Goal: Information Seeking & Learning: Learn about a topic

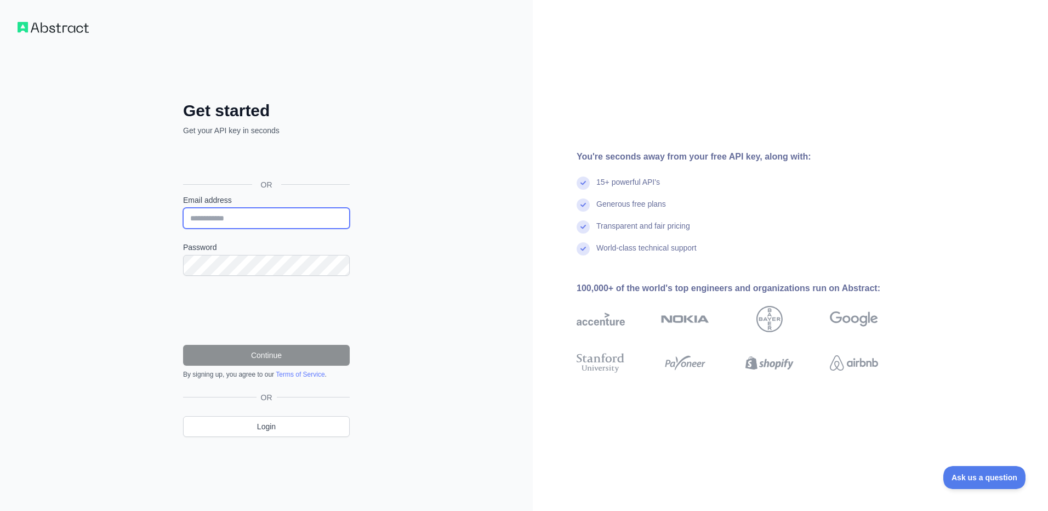
click at [251, 220] on input "Email address" at bounding box center [266, 218] width 167 height 21
type input "**********"
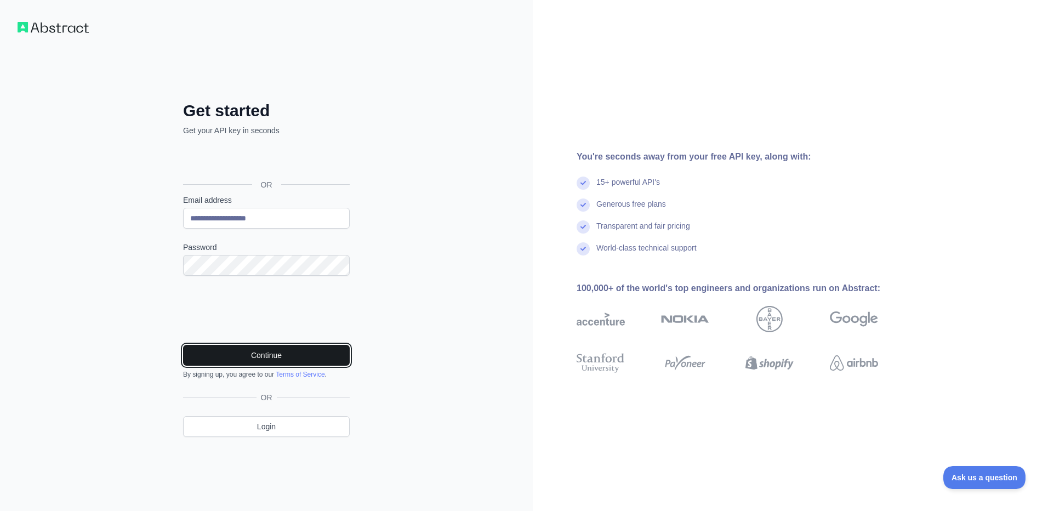
click at [266, 349] on button "Continue" at bounding box center [266, 355] width 167 height 21
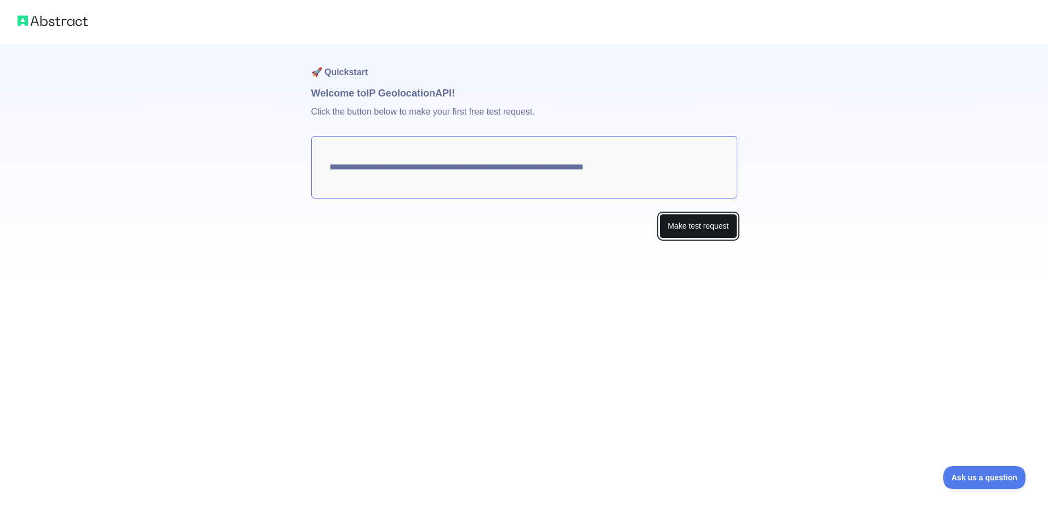
click at [685, 229] on button "Make test request" at bounding box center [698, 226] width 77 height 25
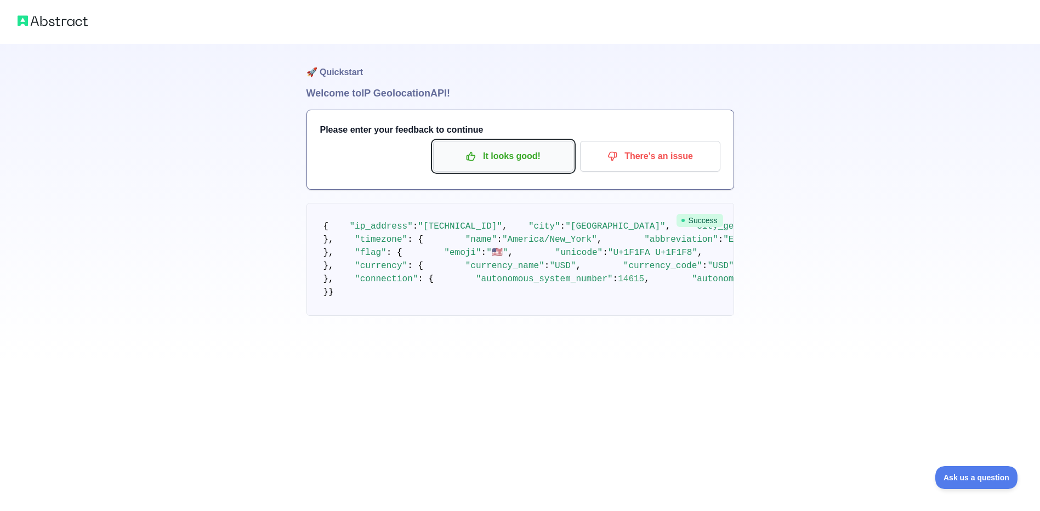
click at [503, 164] on p "It looks good!" at bounding box center [503, 156] width 124 height 19
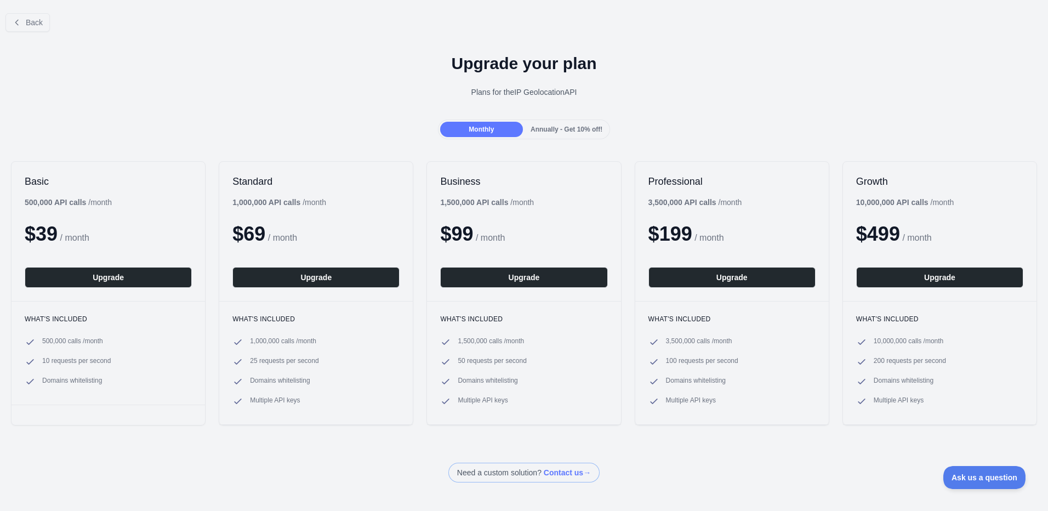
click at [551, 131] on span "Annually - Get 10% off!" at bounding box center [567, 130] width 72 height 8
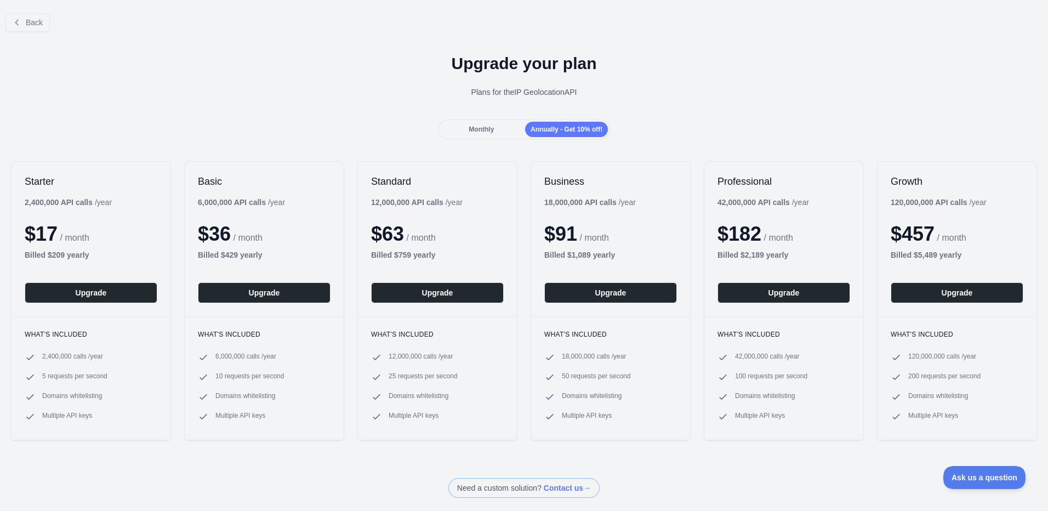
click at [491, 124] on div "Monthly" at bounding box center [481, 129] width 83 height 15
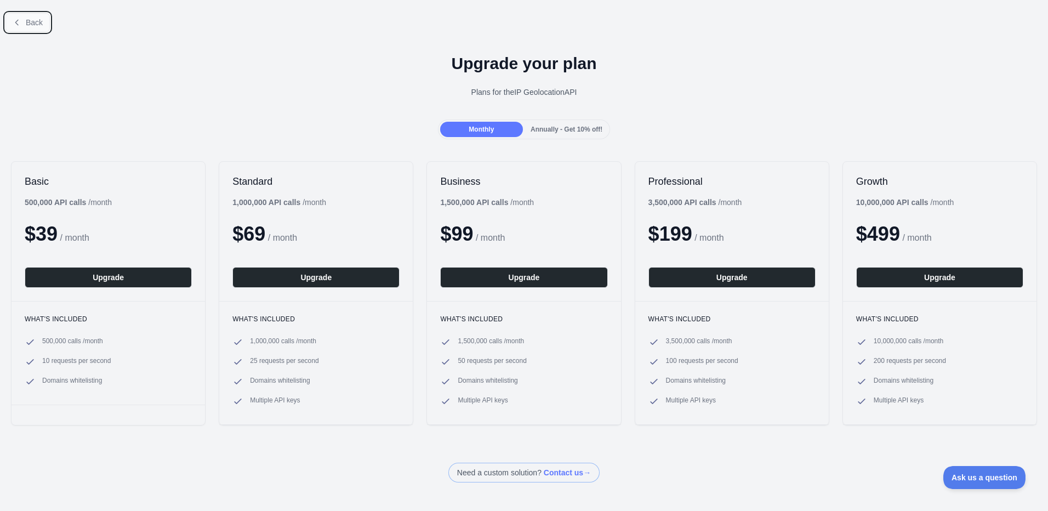
click at [24, 17] on button "Back" at bounding box center [27, 22] width 44 height 19
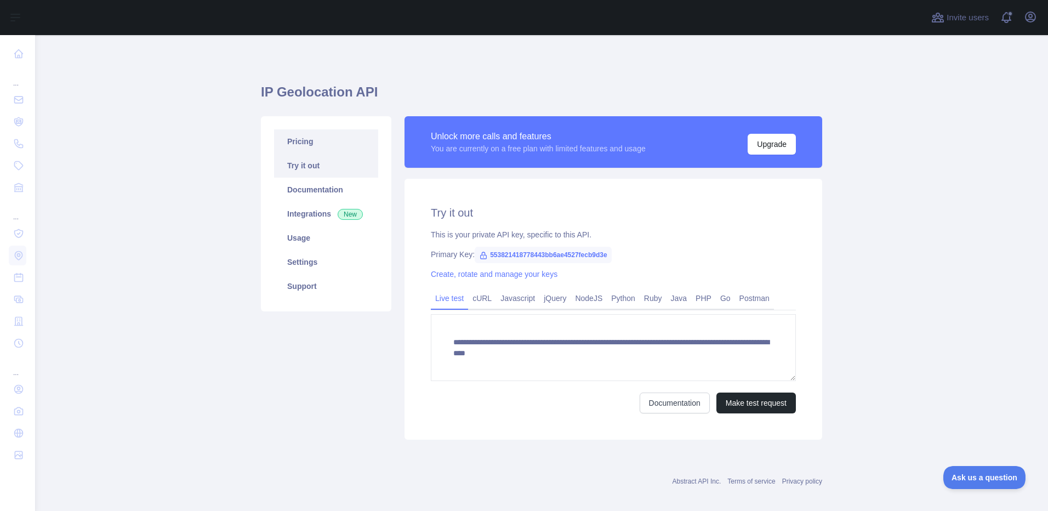
click at [303, 139] on link "Pricing" at bounding box center [326, 141] width 104 height 24
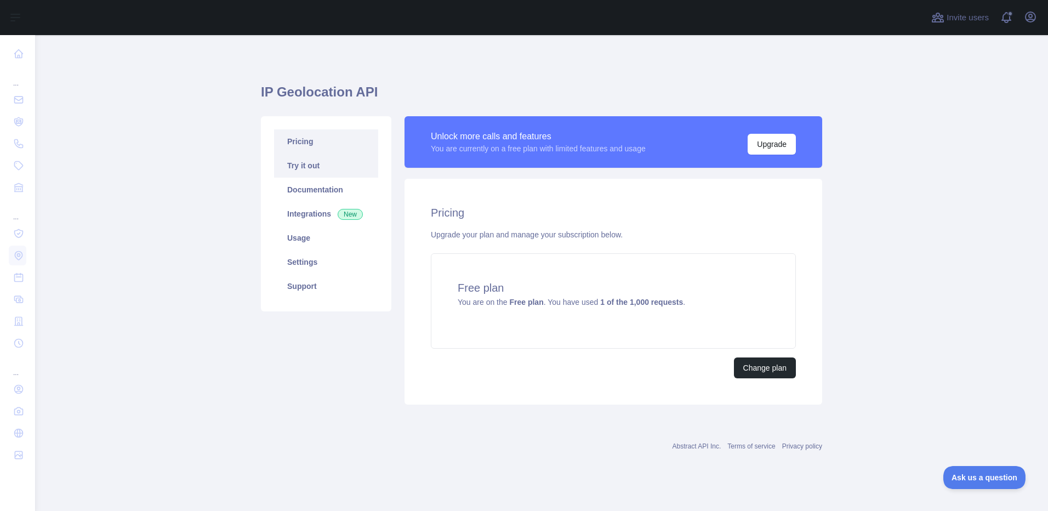
click at [312, 171] on link "Try it out" at bounding box center [326, 166] width 104 height 24
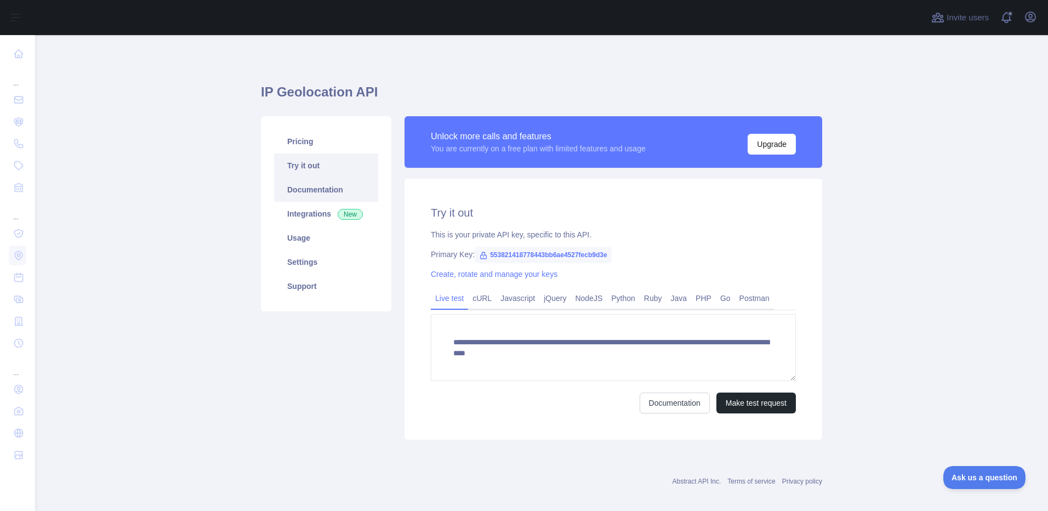
click at [308, 200] on link "Documentation" at bounding box center [326, 190] width 104 height 24
click at [748, 404] on button "Make test request" at bounding box center [757, 403] width 80 height 21
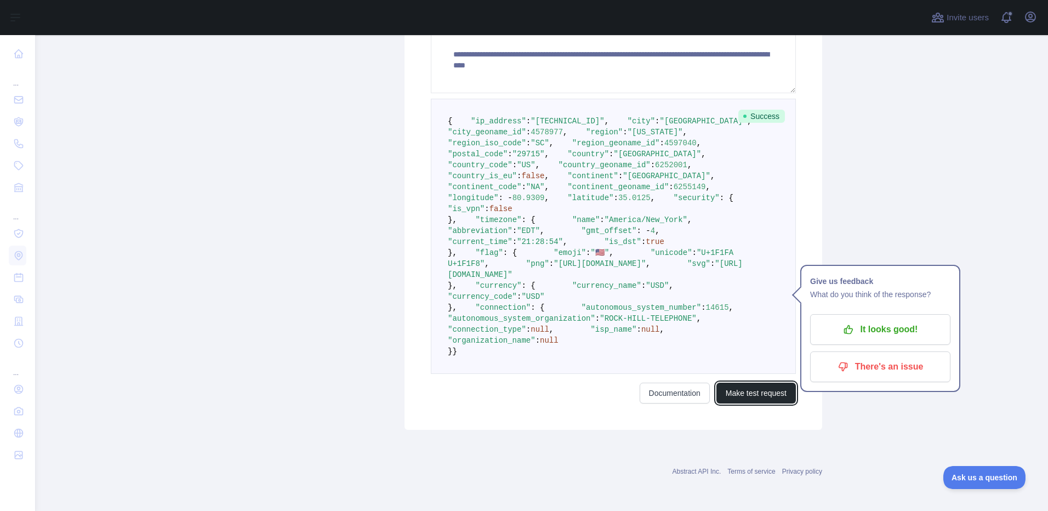
scroll to position [540, 0]
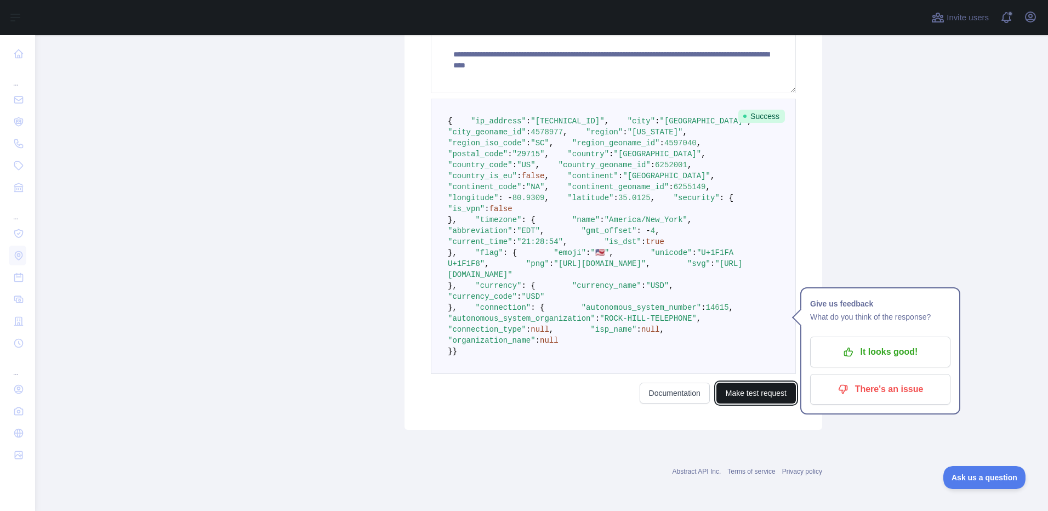
click at [734, 397] on button "Make test request" at bounding box center [757, 393] width 80 height 21
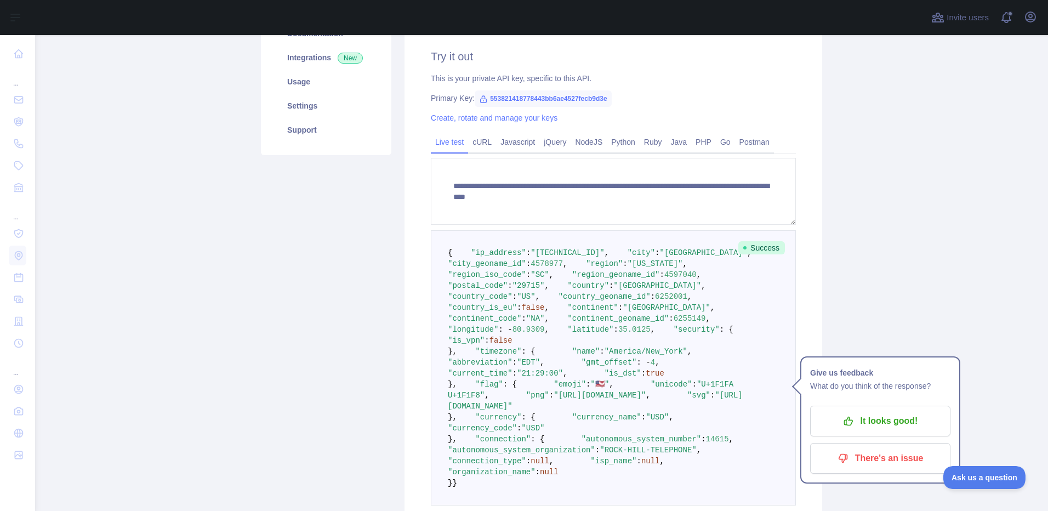
scroll to position [101, 0]
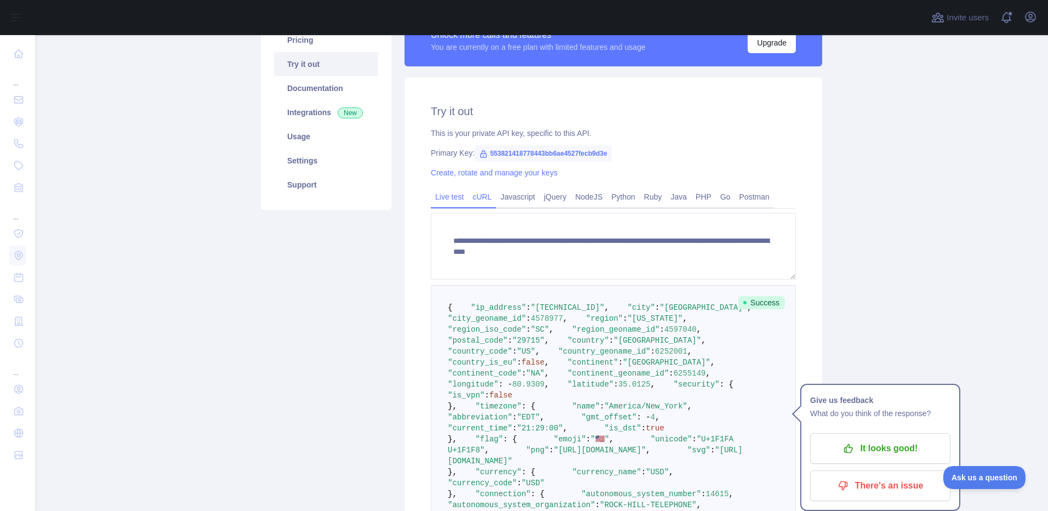
click at [468, 193] on link "cURL" at bounding box center [482, 197] width 28 height 18
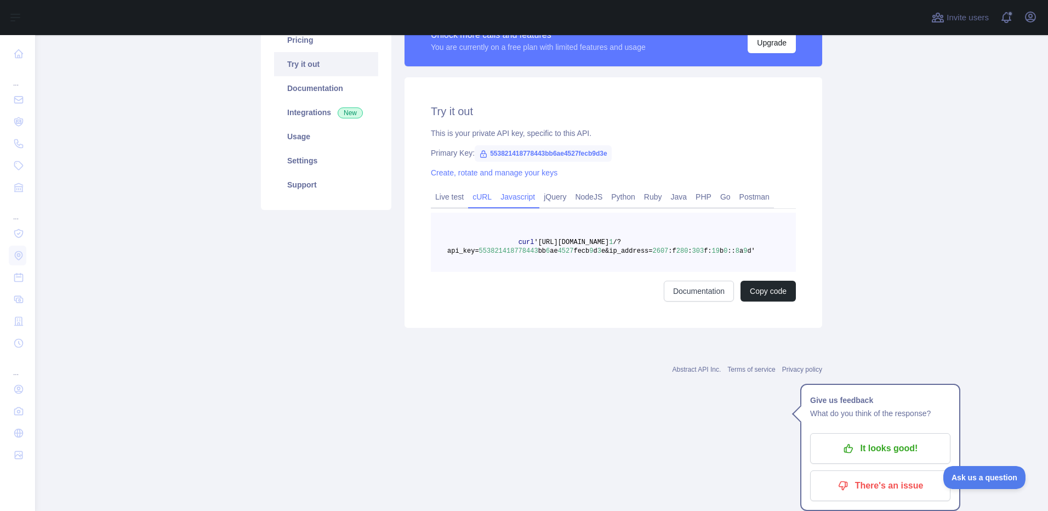
click at [513, 201] on link "Javascript" at bounding box center [517, 197] width 43 height 18
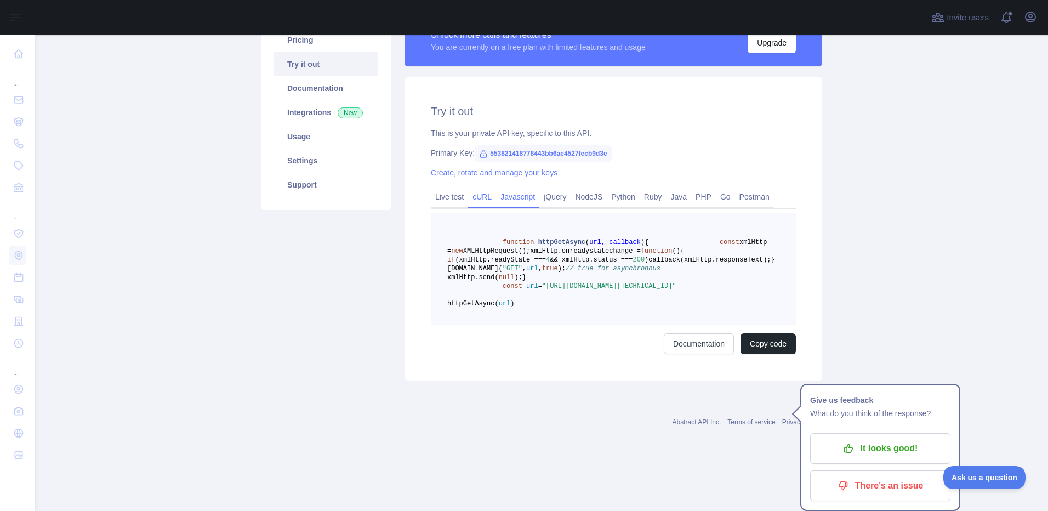
click at [483, 198] on link "cURL" at bounding box center [482, 197] width 28 height 18
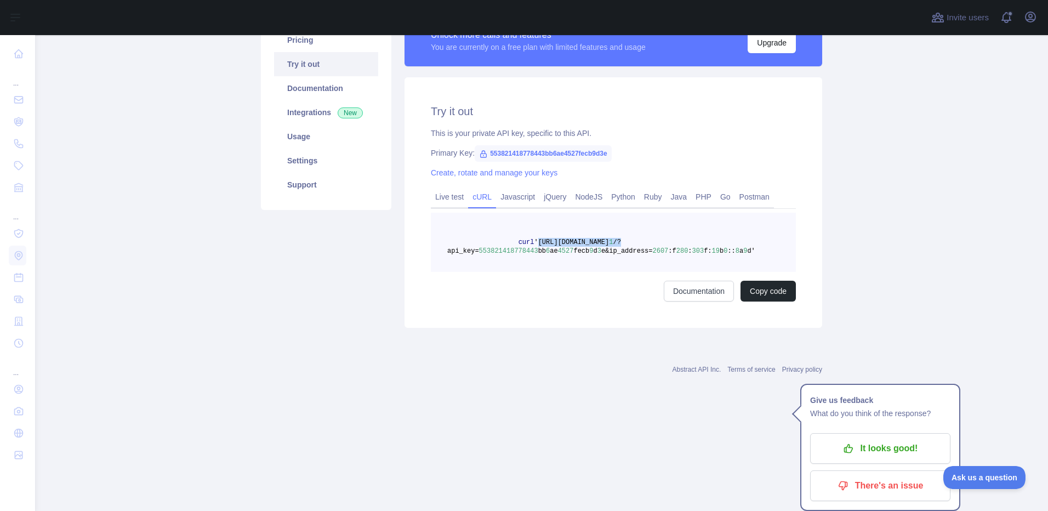
drag, startPoint x: 682, startPoint y: 240, endPoint x: 525, endPoint y: 240, distance: 156.3
click at [525, 240] on span "curl 'https://ipgeolocation.abstractapi.com/v 1 /?api_key= 553821418778443 bb 6…" at bounding box center [601, 247] width 308 height 16
copy span "'https://ipgeolocation.abstractapi.com/v 1 /?"
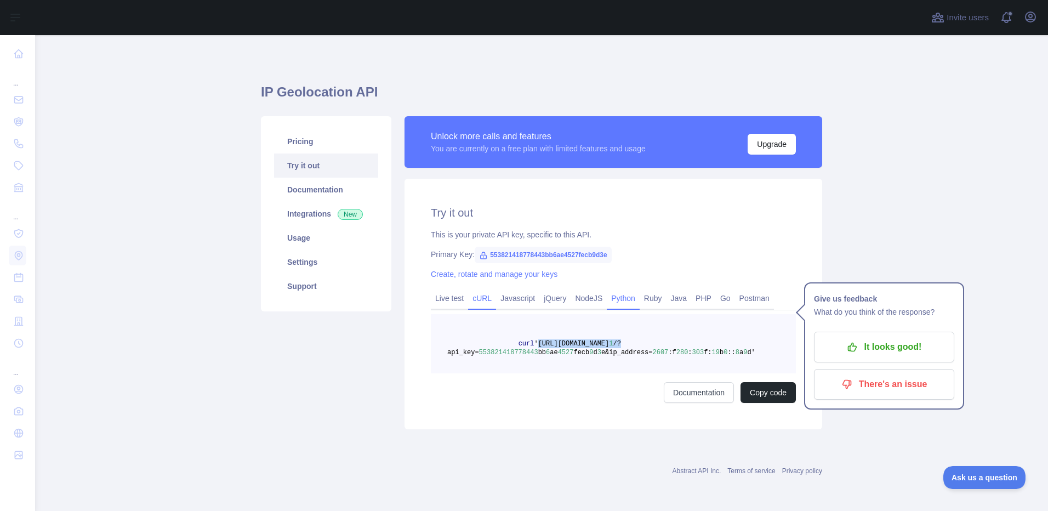
click at [620, 298] on link "Python" at bounding box center [623, 299] width 33 height 18
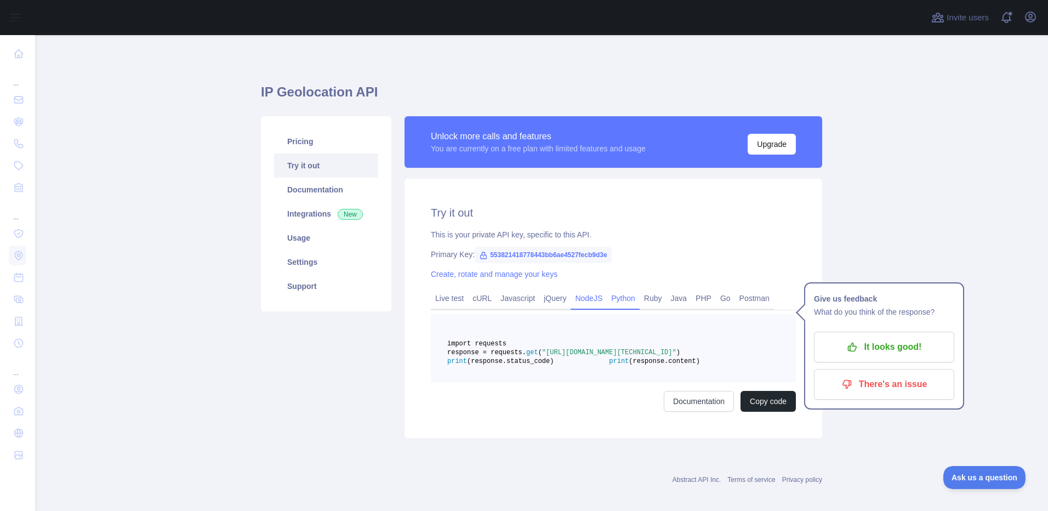
drag, startPoint x: 570, startPoint y: 305, endPoint x: 520, endPoint y: 291, distance: 52.3
click at [571, 305] on link "NodeJS" at bounding box center [589, 299] width 36 height 18
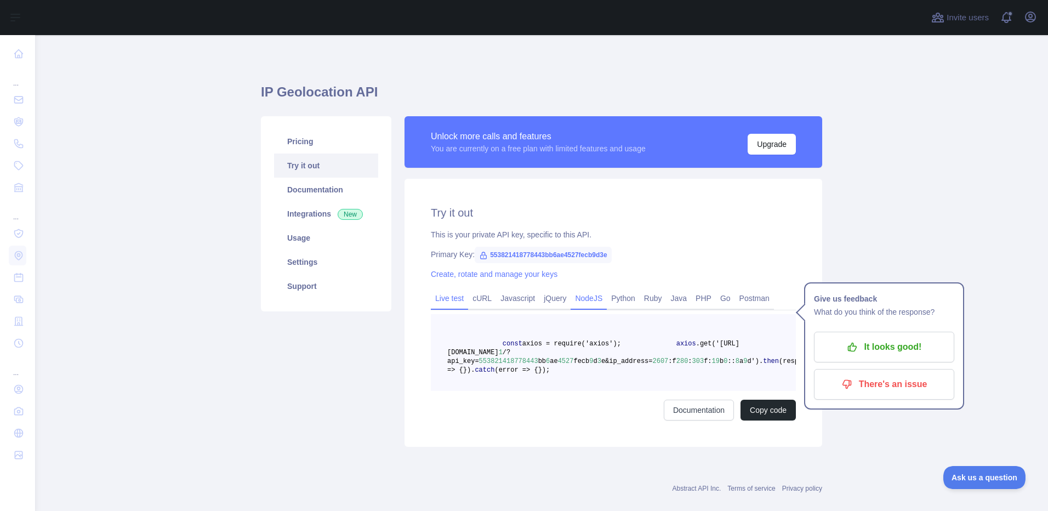
click at [454, 294] on link "Live test" at bounding box center [449, 299] width 37 height 18
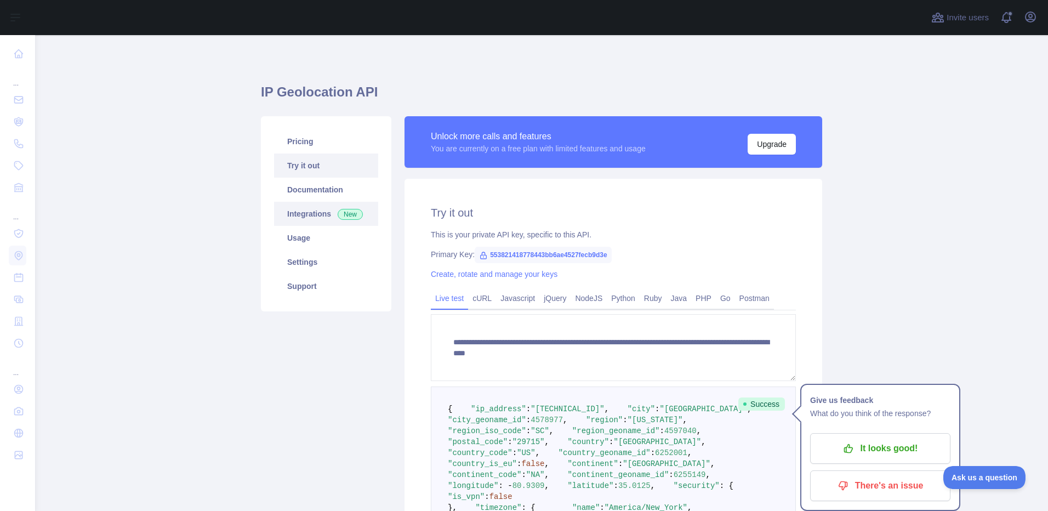
click at [306, 208] on link "Integrations New" at bounding box center [326, 214] width 104 height 24
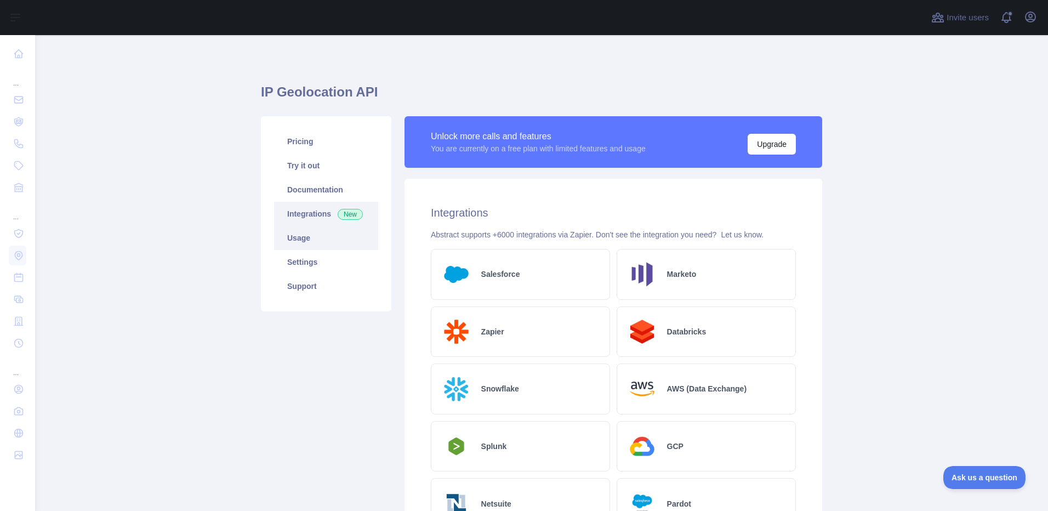
click at [303, 242] on link "Usage" at bounding box center [326, 238] width 104 height 24
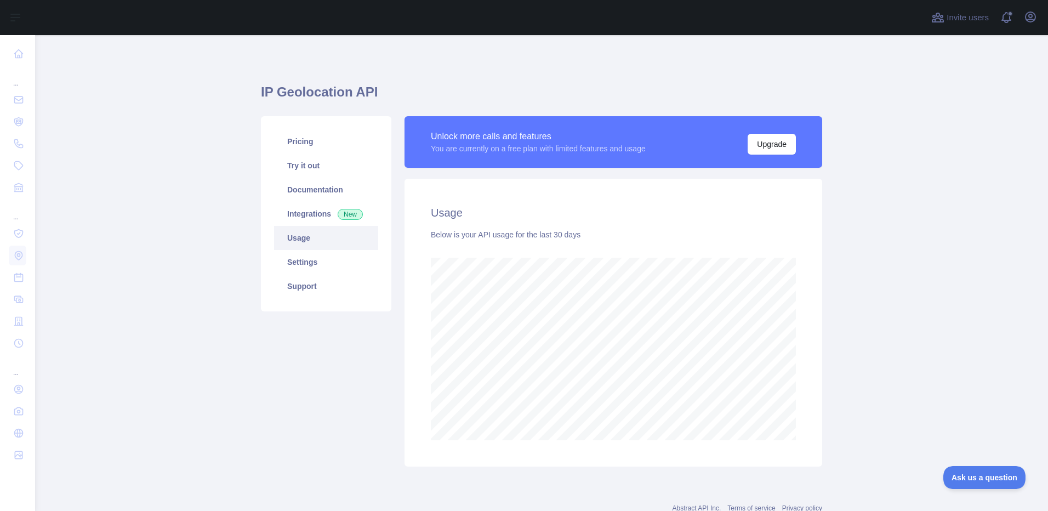
scroll to position [476, 1005]
click at [304, 262] on link "Settings" at bounding box center [326, 262] width 104 height 24
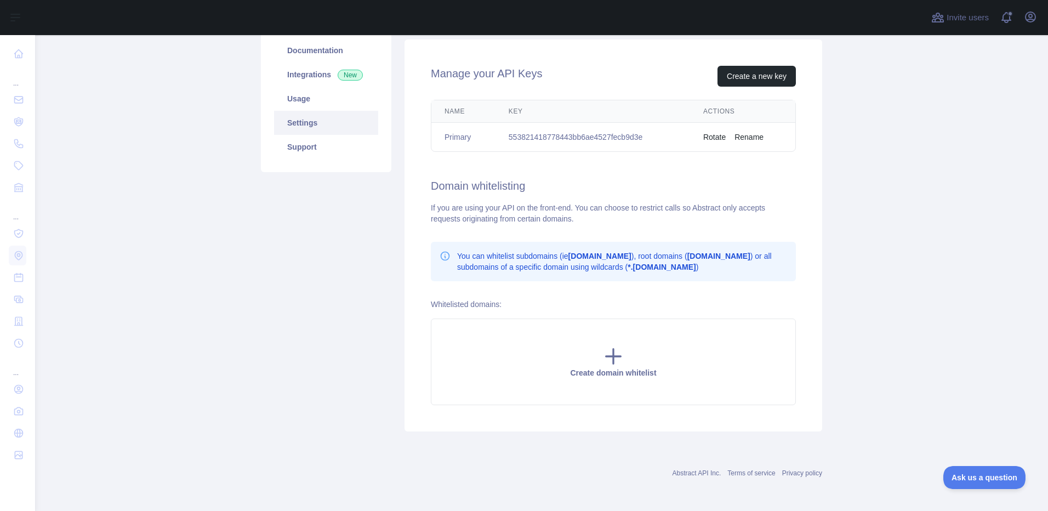
scroll to position [141, 0]
click at [757, 78] on button "Create a new key" at bounding box center [757, 74] width 78 height 21
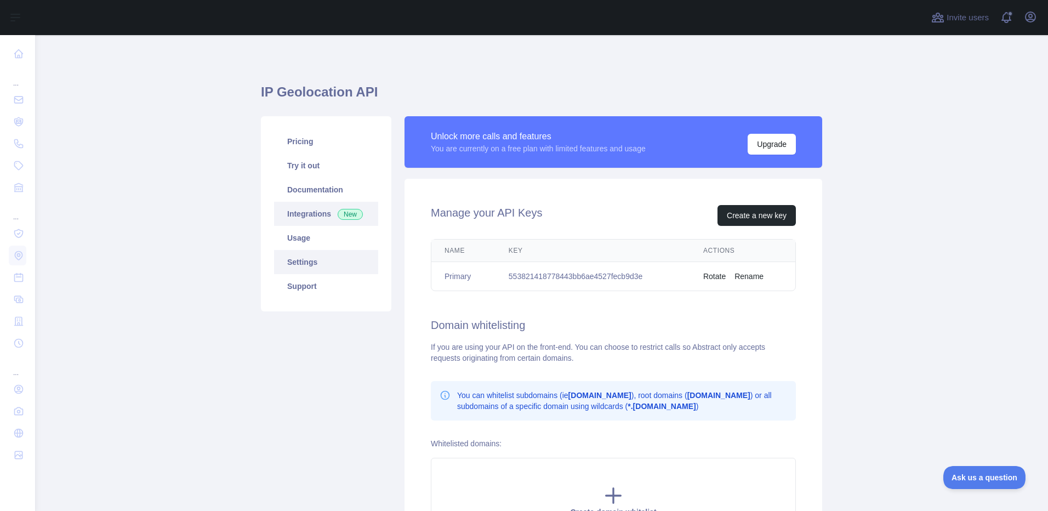
click at [308, 213] on link "Integrations New" at bounding box center [326, 214] width 104 height 24
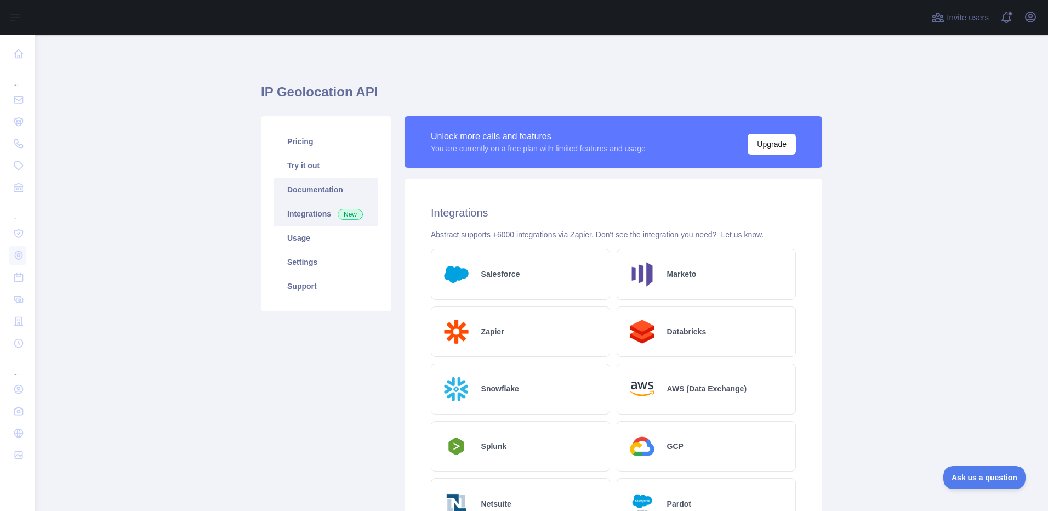
click at [311, 197] on link "Documentation" at bounding box center [326, 190] width 104 height 24
click at [327, 149] on link "Pricing" at bounding box center [326, 141] width 104 height 24
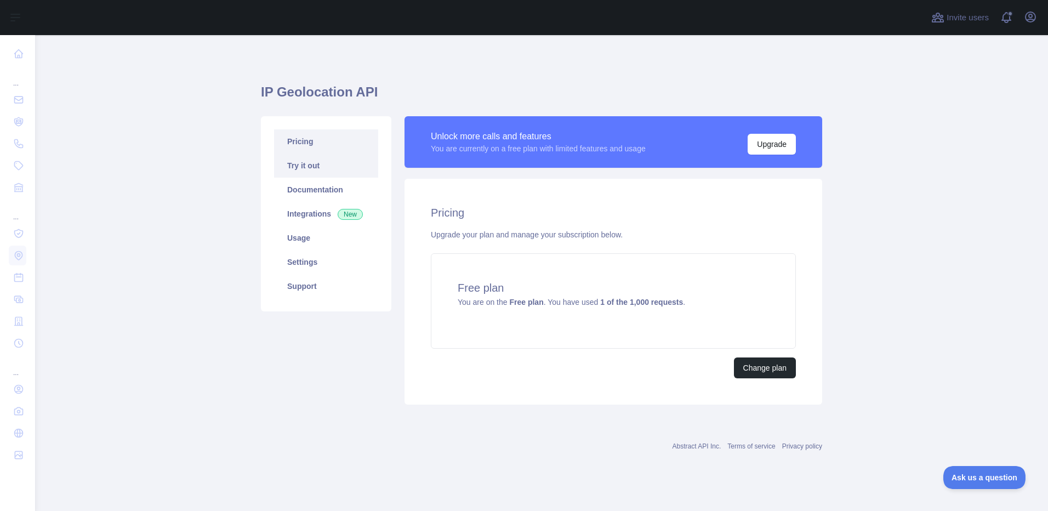
click at [315, 177] on link "Try it out" at bounding box center [326, 166] width 104 height 24
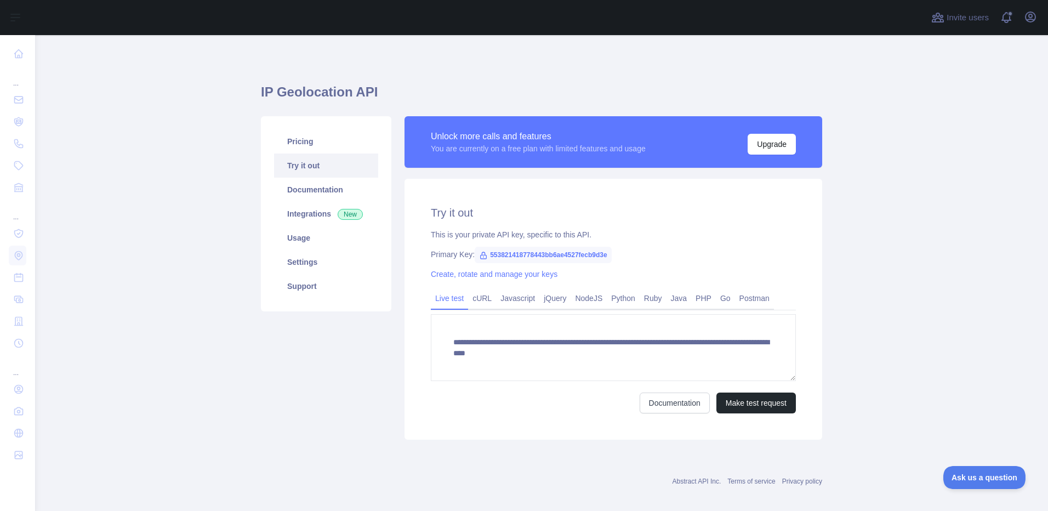
scroll to position [10, 0]
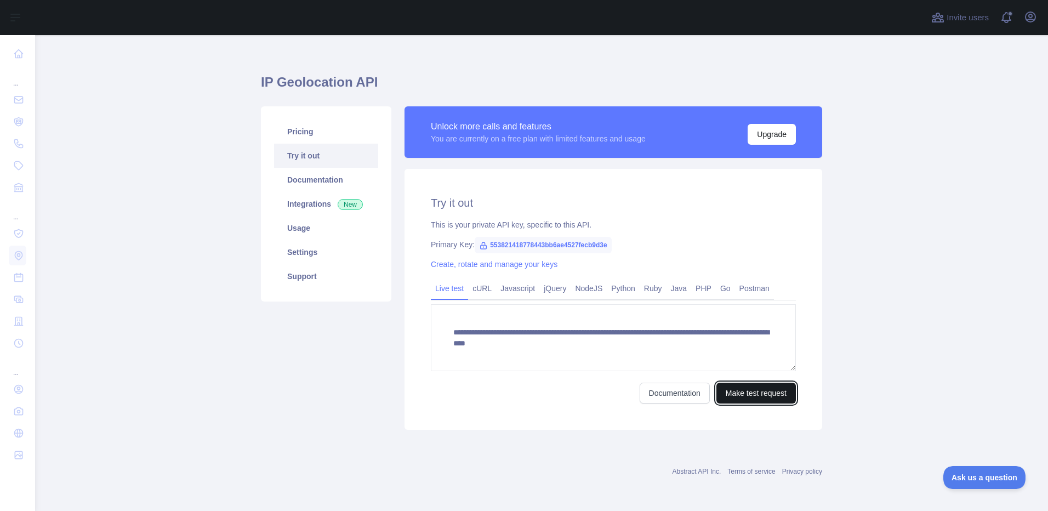
click at [761, 388] on button "Make test request" at bounding box center [757, 393] width 80 height 21
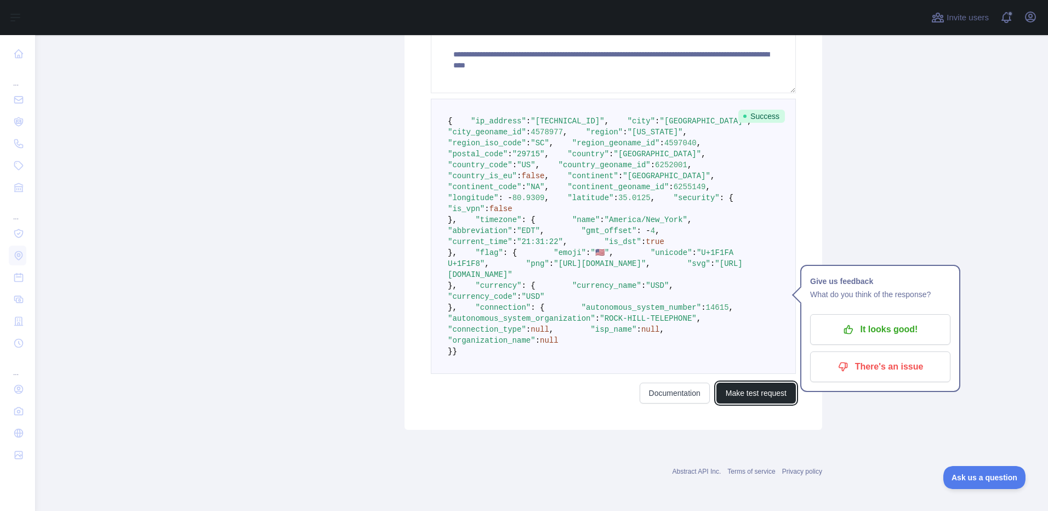
scroll to position [266, 0]
